Goal: Check status: Check status

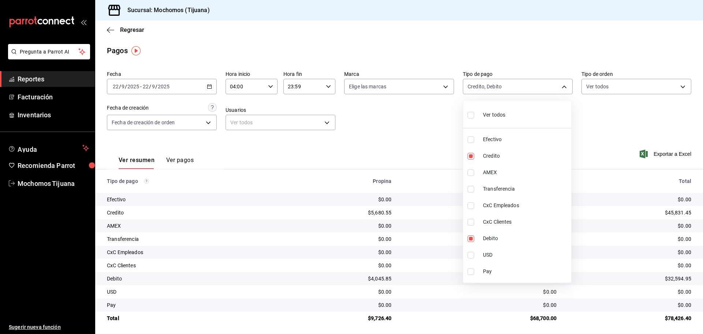
click at [107, 27] on div at bounding box center [351, 167] width 703 height 334
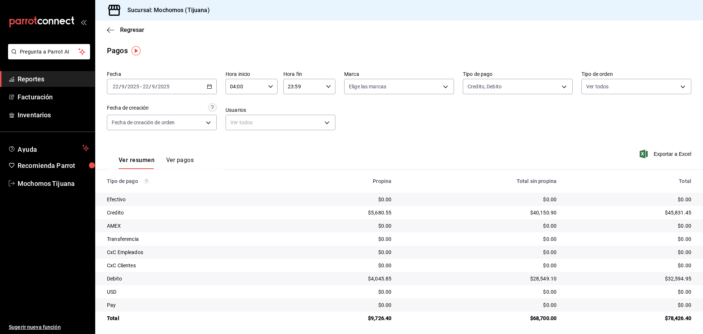
click at [107, 28] on div "Regresar" at bounding box center [399, 30] width 608 height 19
click at [108, 29] on icon "button" at bounding box center [110, 30] width 7 height 7
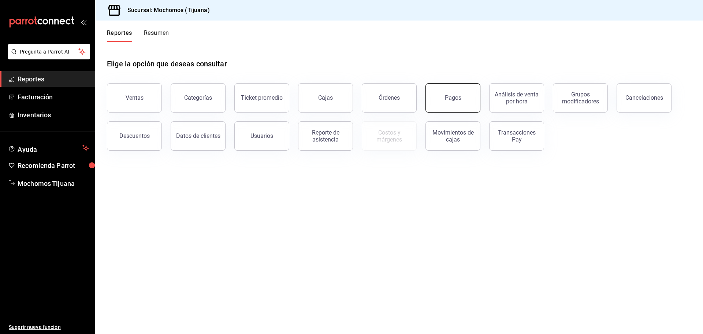
click at [452, 106] on button "Pagos" at bounding box center [453, 97] width 55 height 29
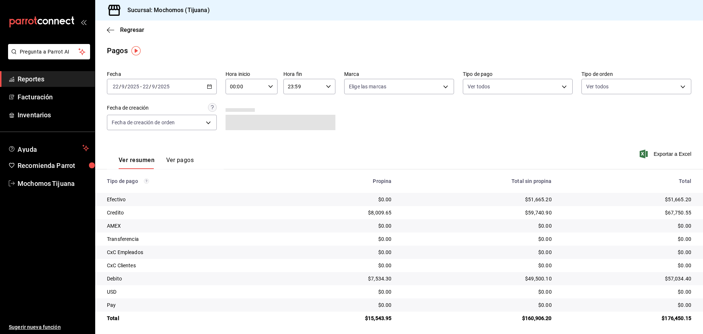
click at [268, 86] on icon "button" at bounding box center [270, 86] width 5 height 5
click at [240, 140] on span "04" at bounding box center [237, 139] width 14 height 6
type input "04:00"
click at [557, 85] on div at bounding box center [351, 167] width 703 height 334
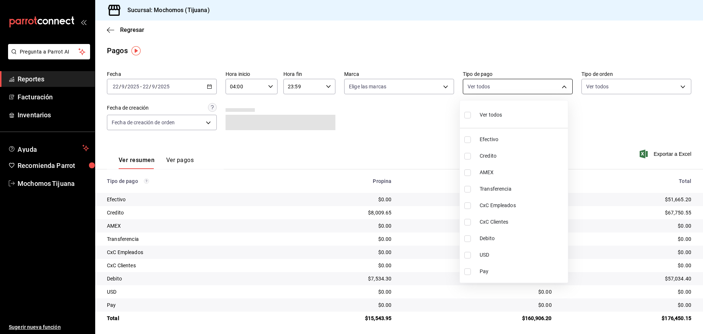
click at [558, 85] on body "Pregunta a Parrot AI Reportes Facturación Inventarios Ayuda Recomienda Parrot M…" at bounding box center [351, 167] width 703 height 334
click at [525, 159] on span "Credito" at bounding box center [522, 156] width 85 height 8
type input "a27a072c-b141-4985-9f83-ae60dbe2196b"
checkbox input "true"
click at [516, 237] on span "Debito" at bounding box center [525, 238] width 85 height 8
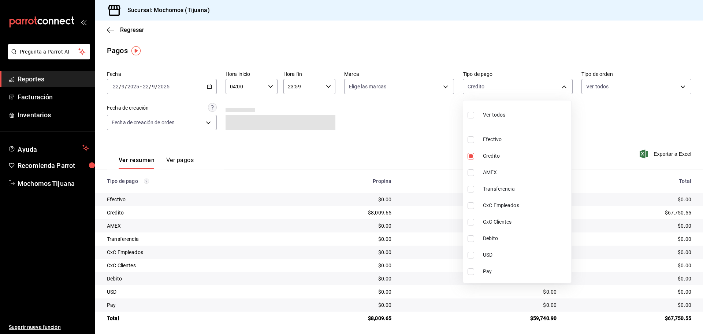
type input "a27a072c-b141-4985-9f83-ae60dbe2196b,b7370aa5-450f-4a05-bab4-2784151f97fb"
checkbox input "true"
